Goal: Task Accomplishment & Management: Complete application form

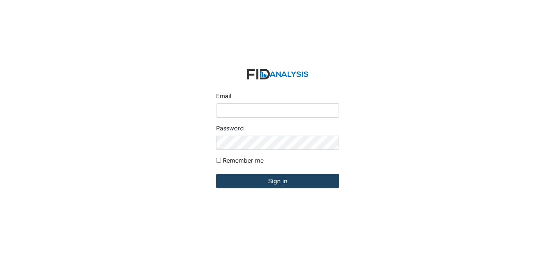
type input "[EMAIL_ADDRESS][DOMAIN_NAME]"
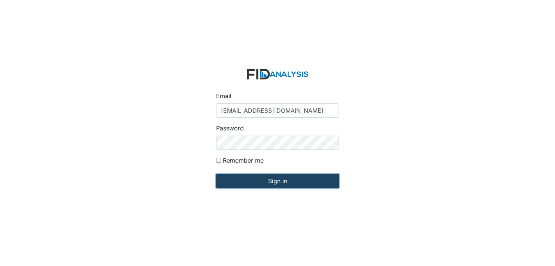
click at [278, 178] on input "Sign in" at bounding box center [277, 181] width 123 height 14
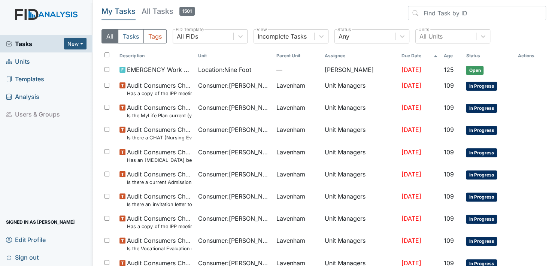
click at [20, 58] on span "Units" at bounding box center [18, 61] width 24 height 12
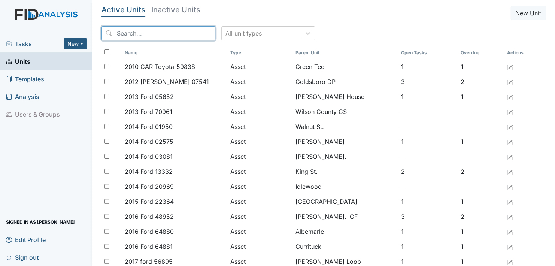
click at [145, 30] on input "search" at bounding box center [159, 33] width 114 height 14
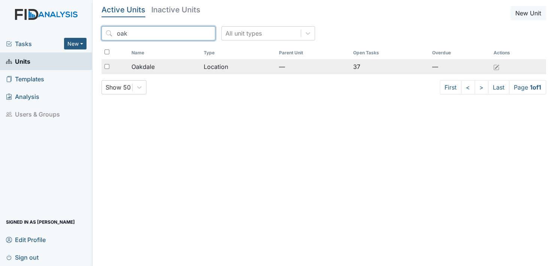
type input "oak"
click at [208, 66] on td "Location" at bounding box center [238, 66] width 75 height 15
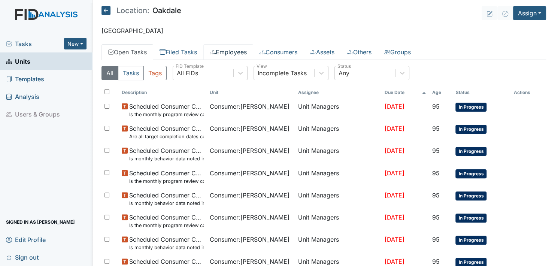
click at [236, 49] on link "Employees" at bounding box center [229, 52] width 50 height 16
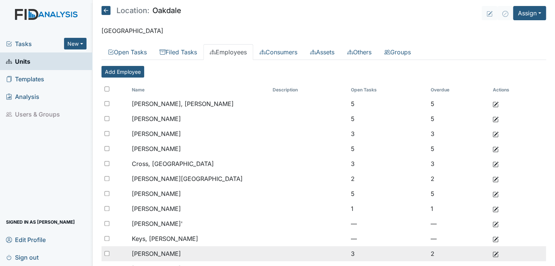
click at [170, 251] on span "[PERSON_NAME]" at bounding box center [156, 253] width 49 height 7
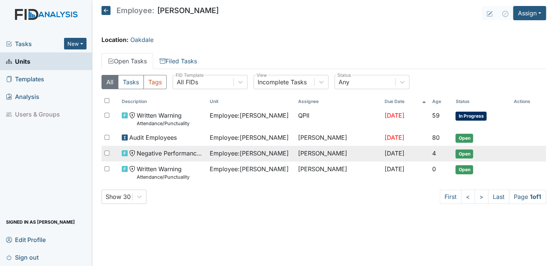
click at [177, 154] on span "Negative Performance Review" at bounding box center [170, 153] width 67 height 9
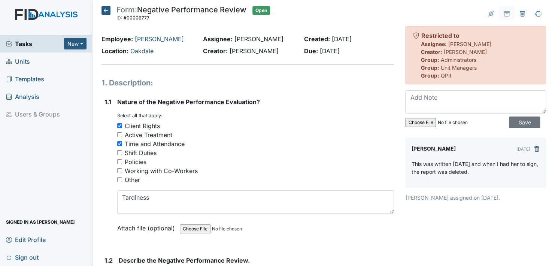
click at [329, 146] on div "Time and Attendance" at bounding box center [255, 143] width 277 height 9
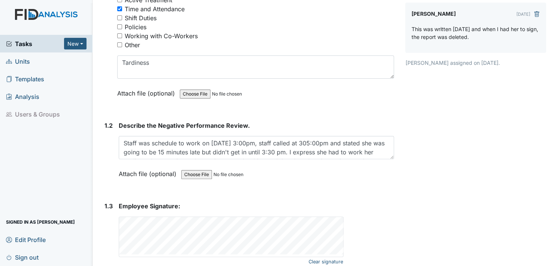
scroll to position [135, 0]
drag, startPoint x: 400, startPoint y: 161, endPoint x: 316, endPoint y: 285, distance: 149.4
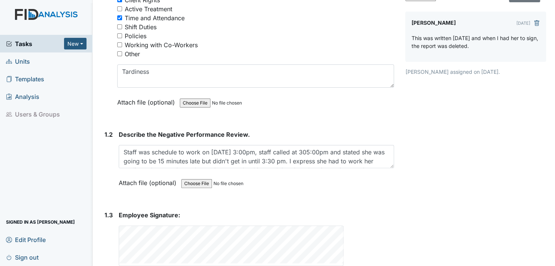
scroll to position [92, 0]
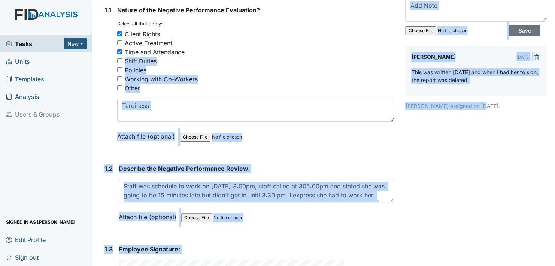
drag, startPoint x: 365, startPoint y: 113, endPoint x: 556, endPoint y: 175, distance: 201.3
click at [555, 175] on html "Tasks New Form Inspection Document Bundle Units Templates Analysis Users & Grou…" at bounding box center [277, 133] width 555 height 266
click at [506, 155] on div "Archive Task × Are you sure you want to archive this task? It will appear as in…" at bounding box center [476, 125] width 152 height 422
click at [359, 159] on div "1. Description: 1.1 Nature of the Negative Performance Evaluation? You must sel…" at bounding box center [248, 160] width 293 height 351
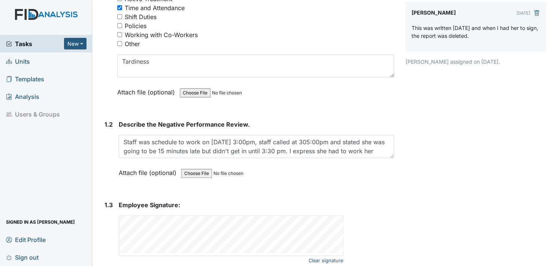
scroll to position [167, 0]
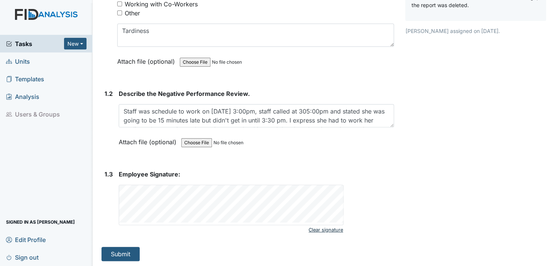
click at [324, 226] on link "Clear signature" at bounding box center [326, 230] width 34 height 10
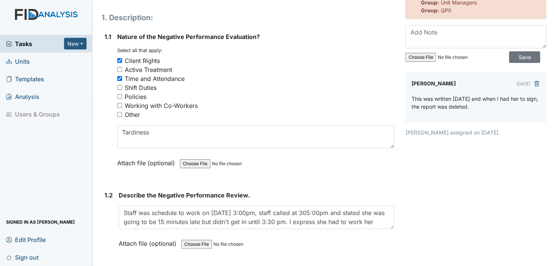
scroll to position [123, 0]
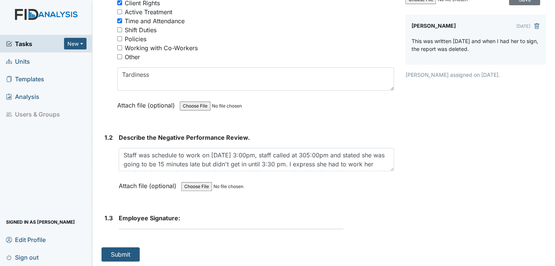
drag, startPoint x: 152, startPoint y: 238, endPoint x: 167, endPoint y: 242, distance: 15.5
click at [165, 243] on div "1. Description: 1.1 Nature of the Negative Performance Evaluation? You must sel…" at bounding box center [248, 107] width 293 height 307
click at [170, 242] on div "1. Description: 1.1 Nature of the Negative Performance Evaluation? You must sel…" at bounding box center [248, 107] width 293 height 307
drag, startPoint x: 172, startPoint y: 239, endPoint x: 179, endPoint y: 231, distance: 11.1
click at [172, 238] on div "1. Description: 1.1 Nature of the Negative Performance Evaluation? You must sel…" at bounding box center [248, 107] width 293 height 307
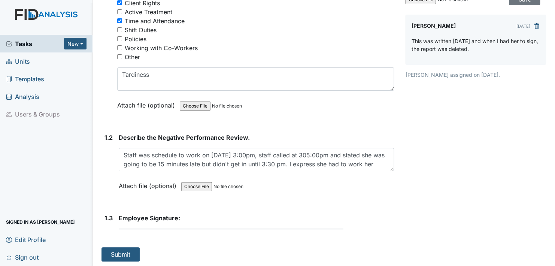
click at [241, 237] on div "1. Description: 1.1 Nature of the Negative Performance Evaluation? You must sel…" at bounding box center [248, 107] width 293 height 307
drag, startPoint x: 151, startPoint y: 235, endPoint x: 166, endPoint y: 242, distance: 16.6
click at [166, 242] on div "1. Description: 1.1 Nature of the Negative Performance Evaluation? You must sel…" at bounding box center [248, 107] width 293 height 307
drag, startPoint x: 167, startPoint y: 245, endPoint x: 176, endPoint y: 236, distance: 12.7
click at [178, 236] on div "1. Description: 1.1 Nature of the Negative Performance Evaluation? You must sel…" at bounding box center [248, 107] width 293 height 307
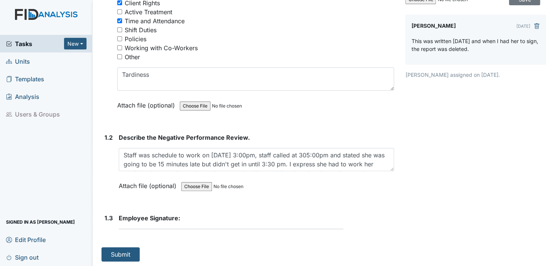
drag, startPoint x: 176, startPoint y: 236, endPoint x: 189, endPoint y: 235, distance: 13.2
click at [189, 235] on div "1. Description: 1.1 Nature of the Negative Performance Evaluation? You must sel…" at bounding box center [248, 107] width 293 height 307
drag, startPoint x: 191, startPoint y: 237, endPoint x: 198, endPoint y: 235, distance: 6.5
click at [195, 236] on div "1. Description: 1.1 Nature of the Negative Performance Evaluation? You must sel…" at bounding box center [248, 107] width 293 height 307
click at [198, 235] on div "1. Description: 1.1 Nature of the Negative Performance Evaluation? You must sel…" at bounding box center [248, 107] width 293 height 307
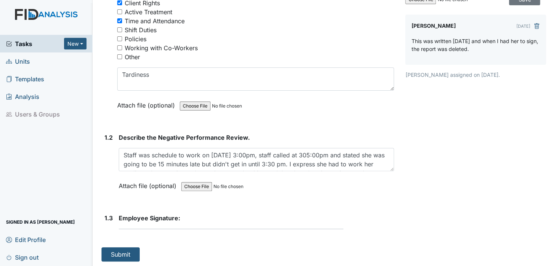
click at [199, 234] on div "1. Description: 1.1 Nature of the Negative Performance Evaluation? You must sel…" at bounding box center [248, 107] width 293 height 307
click at [199, 233] on div "1. Description: 1.1 Nature of the Negative Performance Evaluation? You must sel…" at bounding box center [248, 107] width 293 height 307
click at [200, 233] on form "Employee Signature: This field is required." at bounding box center [256, 225] width 275 height 22
drag, startPoint x: 201, startPoint y: 240, endPoint x: 203, endPoint y: 227, distance: 12.8
click at [201, 239] on div "1. Description: 1.1 Nature of the Negative Performance Evaluation? You must sel…" at bounding box center [248, 107] width 293 height 307
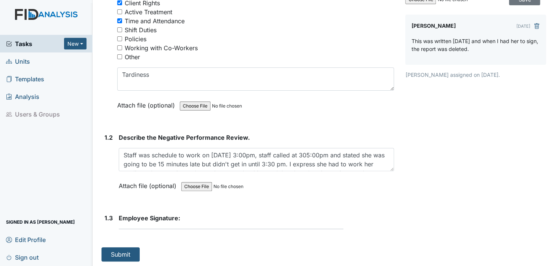
drag, startPoint x: 164, startPoint y: 240, endPoint x: 187, endPoint y: 238, distance: 23.0
click at [192, 238] on div "1. Description: 1.1 Nature of the Negative Performance Evaluation? You must sel…" at bounding box center [248, 107] width 293 height 307
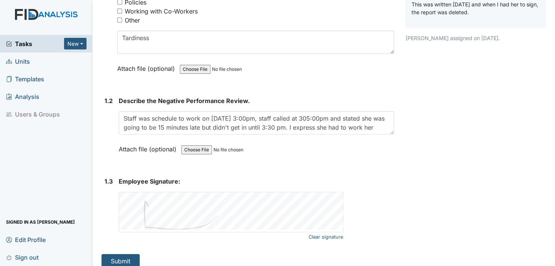
scroll to position [167, 0]
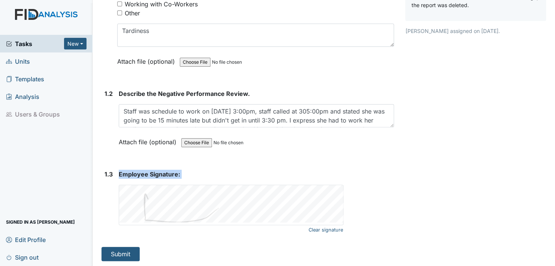
click at [183, 219] on div "1.3 Employee Signature: Clear signature This field is required." at bounding box center [248, 202] width 293 height 65
click at [322, 228] on link "Clear signature" at bounding box center [326, 230] width 34 height 10
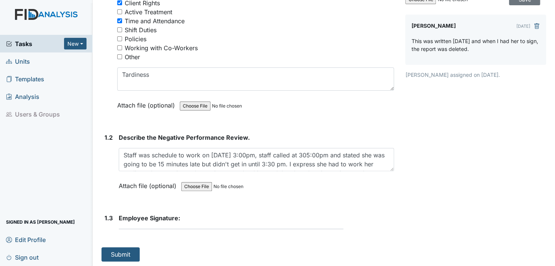
drag, startPoint x: 149, startPoint y: 243, endPoint x: 218, endPoint y: 246, distance: 68.7
click at [207, 246] on div "1. Description: 1.1 Nature of the Negative Performance Evaluation? You must sel…" at bounding box center [248, 107] width 293 height 307
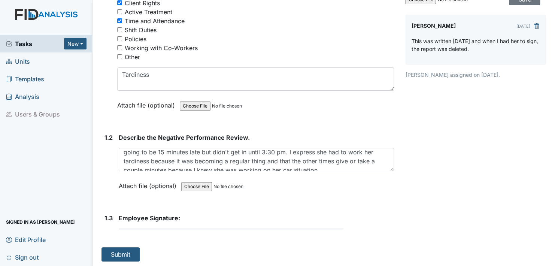
scroll to position [18, 0]
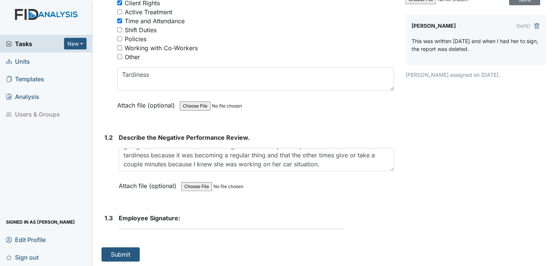
drag, startPoint x: 152, startPoint y: 240, endPoint x: 202, endPoint y: 253, distance: 51.5
click at [201, 252] on div "1. Description: 1.1 Nature of the Negative Performance Evaluation? You must sel…" at bounding box center [248, 107] width 293 height 307
drag, startPoint x: 549, startPoint y: 257, endPoint x: 544, endPoint y: 255, distance: 4.9
click at [548, 257] on main "Form: Negative Performance Review ID: #00006777 Open Autosaving... Employee: Ko…" at bounding box center [324, 133] width 463 height 266
drag, startPoint x: 153, startPoint y: 240, endPoint x: 186, endPoint y: 249, distance: 34.1
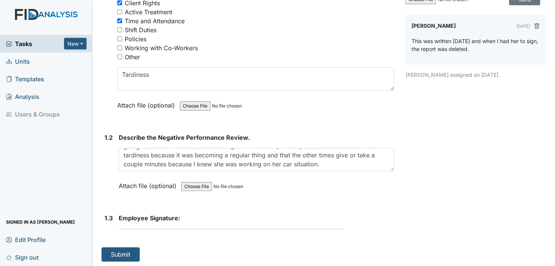
click at [185, 250] on div "1. Description: 1.1 Nature of the Negative Performance Evaluation? You must sel…" at bounding box center [248, 107] width 293 height 307
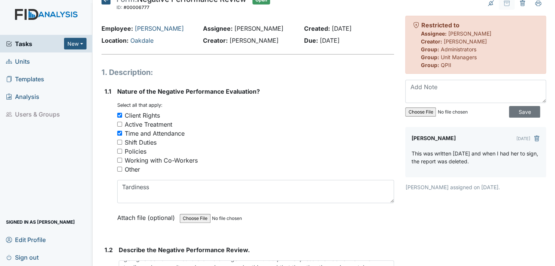
scroll to position [0, 0]
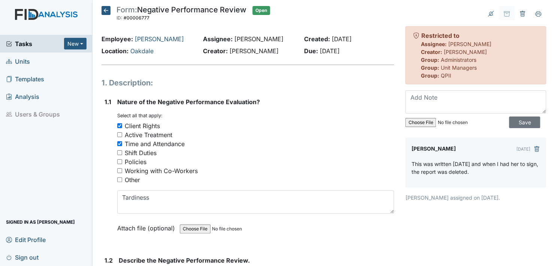
click at [107, 10] on icon at bounding box center [106, 10] width 9 height 9
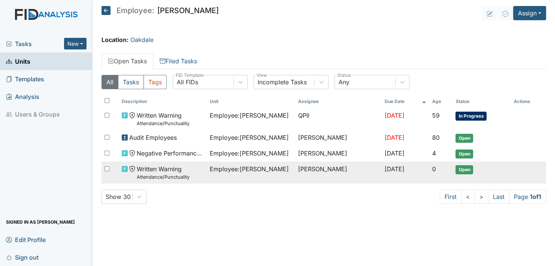
click at [150, 172] on span "Written Warning Attendance/Punctuality" at bounding box center [163, 173] width 53 height 16
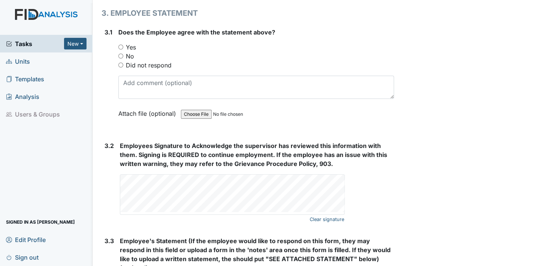
scroll to position [1314, 0]
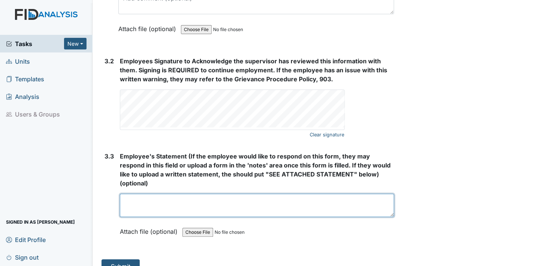
click at [126, 195] on textarea at bounding box center [257, 205] width 274 height 23
click at [177, 196] on textarea at bounding box center [257, 205] width 274 height 23
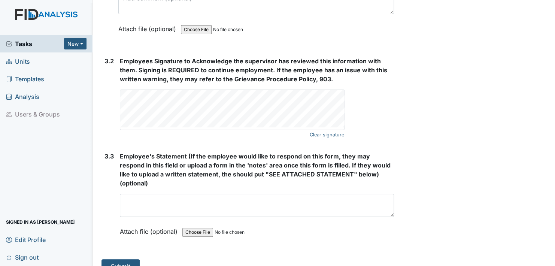
drag, startPoint x: 232, startPoint y: 237, endPoint x: 225, endPoint y: 229, distance: 11.2
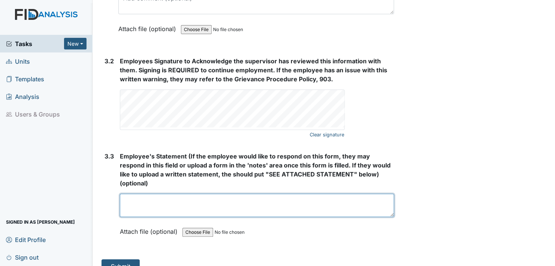
click at [165, 194] on textarea at bounding box center [257, 205] width 274 height 23
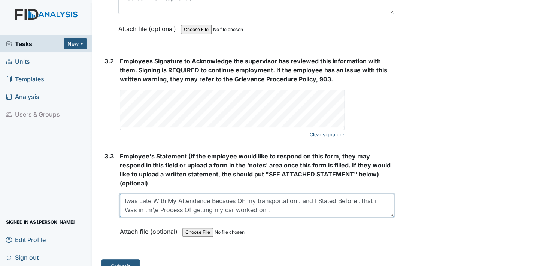
click at [129, 194] on textarea "Iwas Late With My Attendance Becaues OF my transportation . and I Stated Before…" at bounding box center [257, 205] width 274 height 23
click at [132, 194] on textarea "Iwas Late With My Attendance Becaues OF my transportation . and I Stated Before…" at bounding box center [257, 205] width 274 height 23
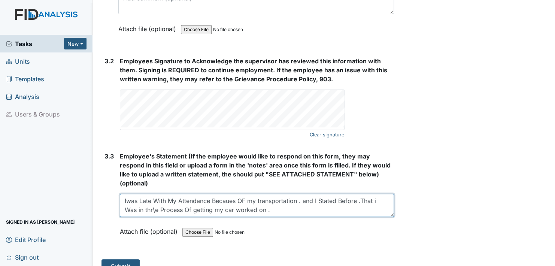
click at [128, 194] on textarea "Iwas Late With My Attendance Becaues OF my transportation . and I Stated Before…" at bounding box center [257, 205] width 274 height 23
click at [148, 197] on textarea "I was Late with My Attendance Because OF my transportation. and I Stated Before…" at bounding box center [257, 205] width 274 height 23
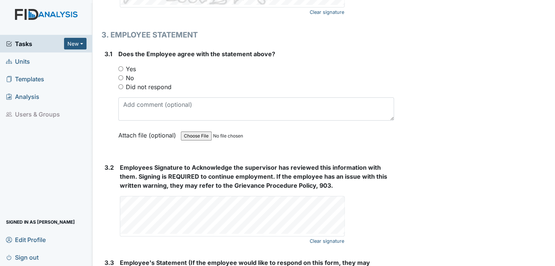
scroll to position [1201, 0]
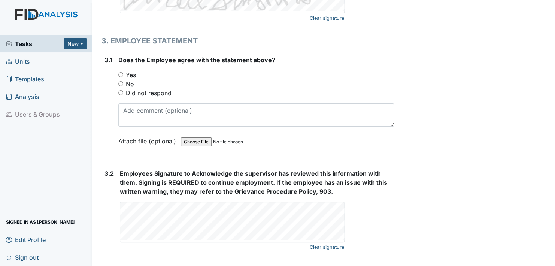
type textarea "I was Late with My Attendance Because OF my transportation. and I Stated Before…"
drag, startPoint x: 120, startPoint y: 70, endPoint x: 168, endPoint y: 81, distance: 49.4
click at [127, 71] on label "Yes" at bounding box center [131, 74] width 10 height 9
click at [123, 72] on input "Yes" at bounding box center [120, 74] width 5 height 5
radio input "true"
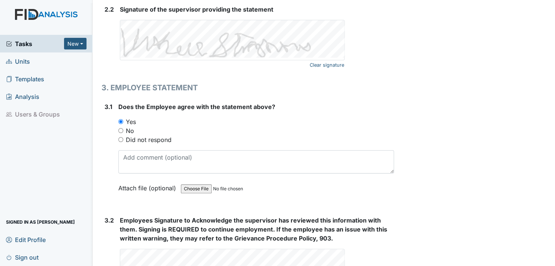
scroll to position [1314, 0]
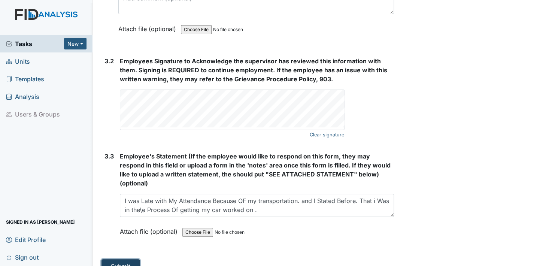
click at [121, 259] on button "Submit" at bounding box center [121, 266] width 38 height 14
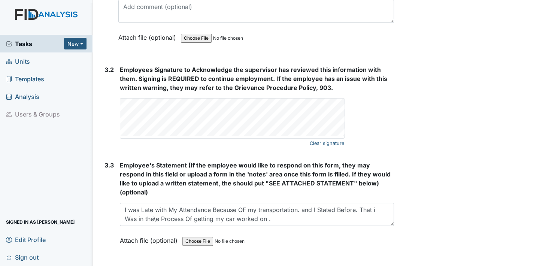
scroll to position [1322, 0]
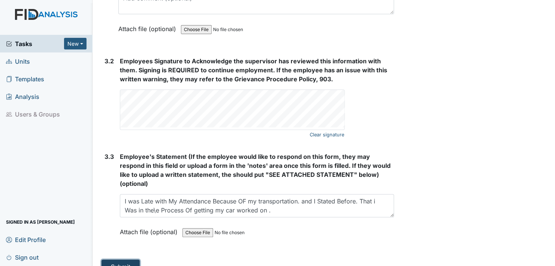
click at [122, 260] on button "Submit" at bounding box center [121, 267] width 38 height 14
click at [120, 260] on button "Submit" at bounding box center [121, 267] width 38 height 14
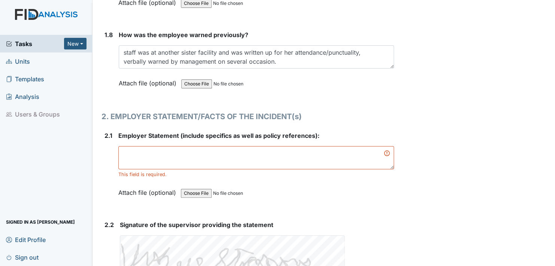
scroll to position [910, 0]
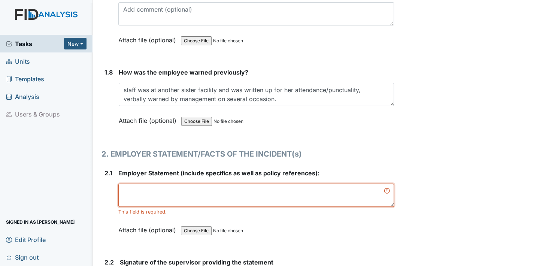
click at [124, 194] on textarea at bounding box center [256, 195] width 276 height 23
type textarea "2"
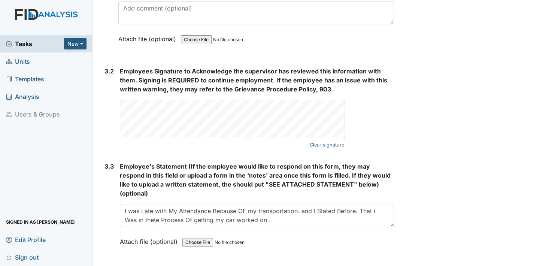
scroll to position [1314, 0]
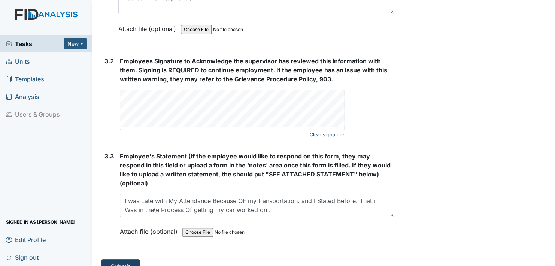
type textarea "12.01, 801"
click at [116, 259] on button "Submit" at bounding box center [121, 266] width 38 height 14
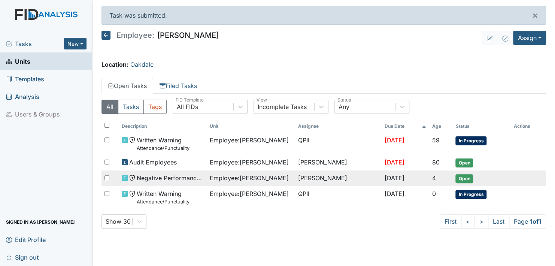
click at [225, 178] on span "Employee : [PERSON_NAME]" at bounding box center [249, 178] width 79 height 9
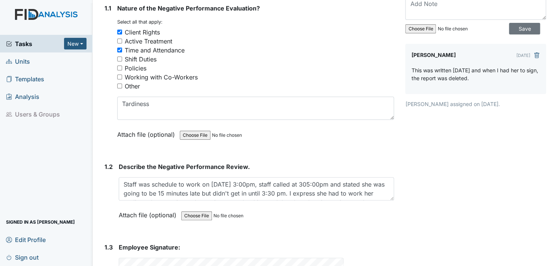
scroll to position [167, 0]
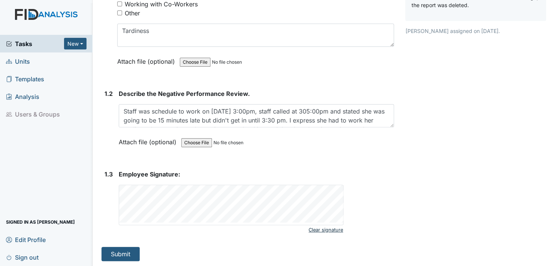
click at [332, 228] on link "Clear signature" at bounding box center [326, 230] width 34 height 10
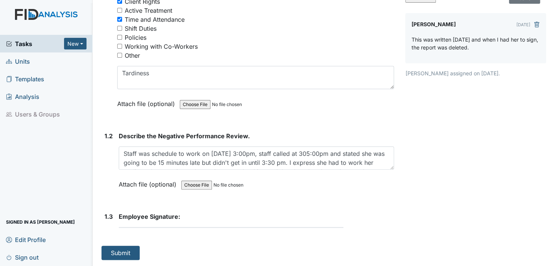
scroll to position [123, 0]
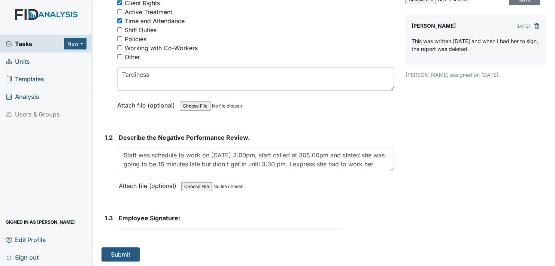
click at [164, 227] on form "Employee Signature: This field is required." at bounding box center [256, 225] width 275 height 22
click at [156, 233] on div "1. Description: 1.1 Nature of the Negative Performance Evaluation? You must sel…" at bounding box center [248, 107] width 293 height 307
click at [155, 231] on form "Employee Signature: This field is required." at bounding box center [256, 225] width 275 height 22
drag, startPoint x: 155, startPoint y: 221, endPoint x: 155, endPoint y: 216, distance: 4.5
click at [155, 216] on strong "Employee Signature:" at bounding box center [256, 218] width 275 height 9
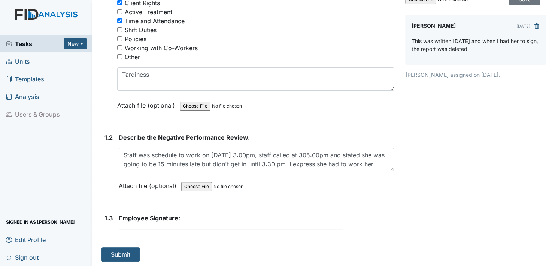
drag, startPoint x: 158, startPoint y: 216, endPoint x: 172, endPoint y: 214, distance: 14.4
click at [172, 214] on span "Employee Signature:" at bounding box center [149, 217] width 61 height 7
drag, startPoint x: 164, startPoint y: 254, endPoint x: 169, endPoint y: 244, distance: 11.4
click at [165, 251] on form "Submit" at bounding box center [248, 254] width 293 height 14
drag, startPoint x: 169, startPoint y: 236, endPoint x: 164, endPoint y: 229, distance: 8.8
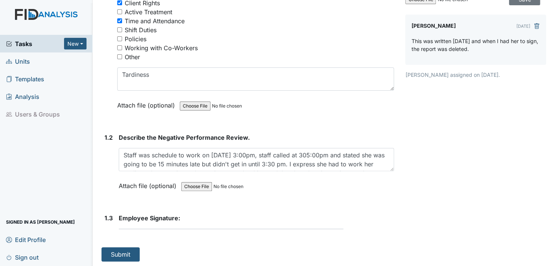
click at [164, 230] on div "1. Description: 1.1 Nature of the Negative Performance Evaluation? You must sel…" at bounding box center [248, 107] width 293 height 307
click at [164, 230] on form "Employee Signature: This field is required." at bounding box center [256, 225] width 275 height 22
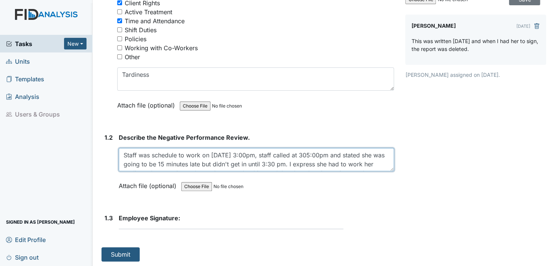
drag, startPoint x: 167, startPoint y: 230, endPoint x: 287, endPoint y: 174, distance: 133.3
click at [291, 169] on textarea "Staff was schedule to work on 9/3/25 at 3:00pm, staff called at 305:00pm and st…" at bounding box center [256, 159] width 275 height 23
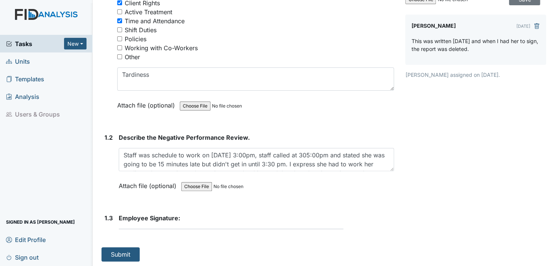
drag, startPoint x: 164, startPoint y: 233, endPoint x: 155, endPoint y: 236, distance: 9.6
click at [155, 236] on div "1. Description: 1.1 Nature of the Negative Performance Evaluation? You must sel…" at bounding box center [248, 107] width 293 height 307
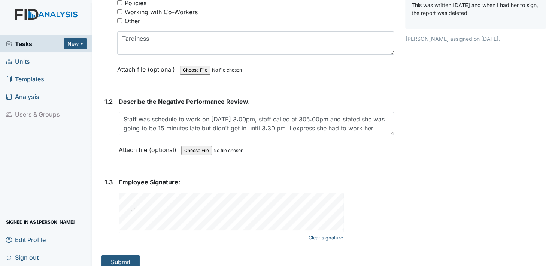
scroll to position [167, 0]
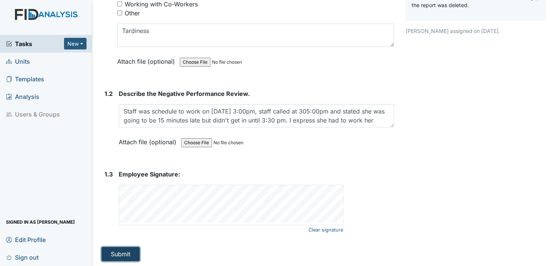
click at [130, 256] on button "Submit" at bounding box center [121, 254] width 38 height 14
